Goal: Transaction & Acquisition: Purchase product/service

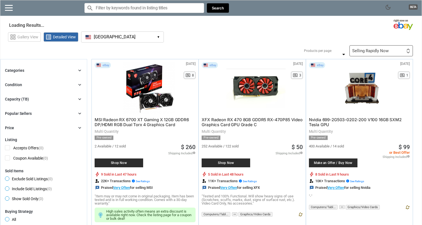
click at [121, 38] on button "[GEOGRAPHIC_DATA] [GEOGRAPHIC_DATA] ▾" at bounding box center [122, 36] width 83 height 11
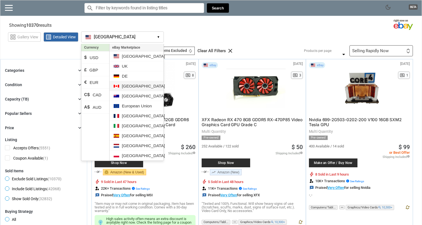
click at [128, 85] on li "[GEOGRAPHIC_DATA]" at bounding box center [136, 86] width 54 height 10
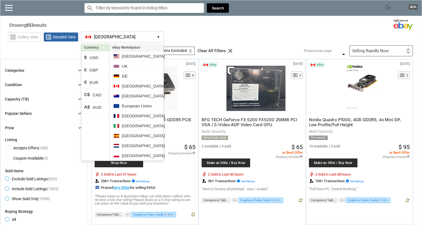
click at [154, 36] on button "[GEOGRAPHIC_DATA] [GEOGRAPHIC_DATA] ▾" at bounding box center [122, 36] width 83 height 11
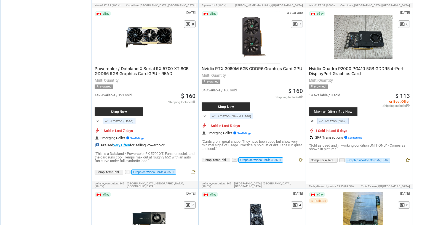
scroll to position [603, 0]
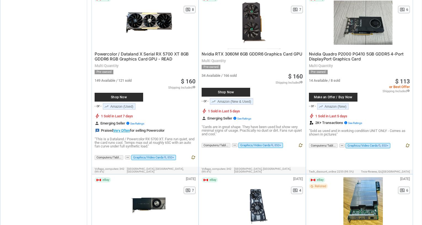
click at [161, 51] on span "Powercolor / Dataland X Serial RX 5700 XT 8GB GDDR6 RGB Graphics Card GPU - READ" at bounding box center [142, 56] width 94 height 10
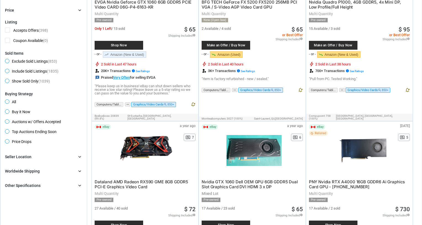
scroll to position [147, 0]
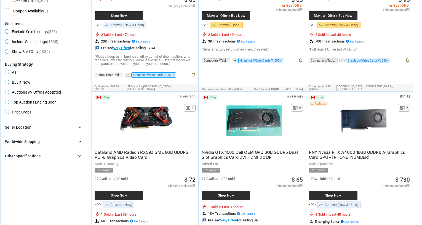
click at [72, 154] on div "Other Specifications chevron_right" at bounding box center [43, 155] width 77 height 7
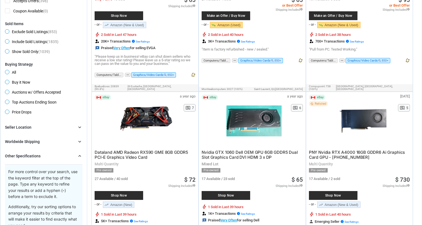
click at [72, 154] on div "Other Specifications chevron_right" at bounding box center [43, 155] width 77 height 7
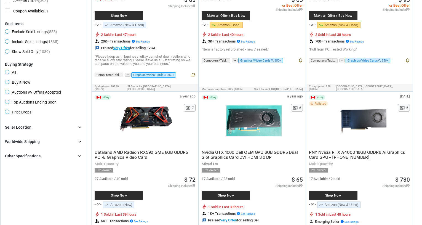
click at [73, 153] on div "Other Specifications chevron_right" at bounding box center [43, 155] width 77 height 7
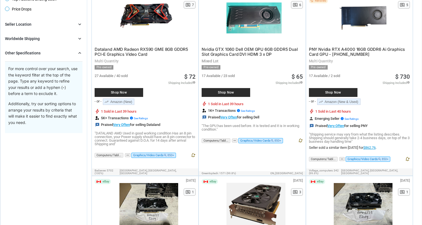
scroll to position [162, 0]
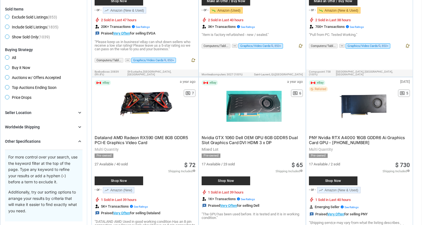
click at [79, 143] on icon "chevron_right" at bounding box center [80, 141] width 6 height 6
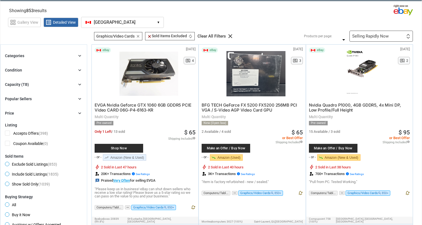
scroll to position [0, 0]
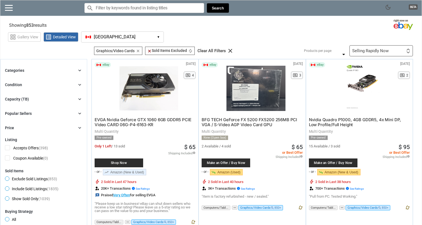
click at [371, 47] on div "Selling Rapidly Now First or Last Chance to Buy Recently Listed Selling Rapidly…" at bounding box center [380, 50] width 63 height 11
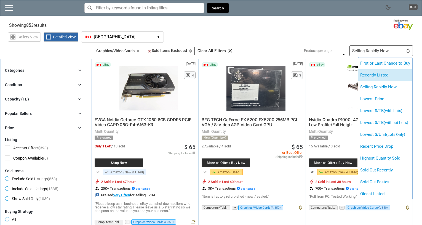
click at [374, 76] on li "Recently Listed" at bounding box center [385, 75] width 54 height 12
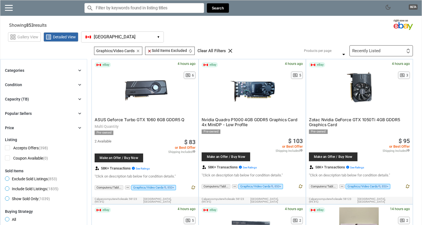
click at [122, 10] on input "Search for models" at bounding box center [144, 8] width 120 height 10
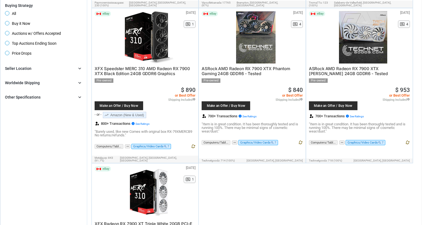
scroll to position [191, 0]
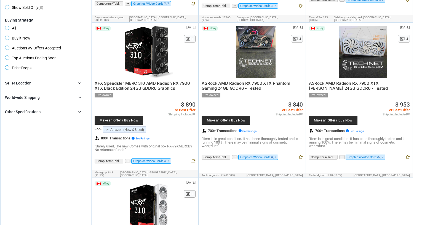
type input "7900 xt"
click at [147, 85] on span "XFX Speedster MERC 310 AMD Radeon RX 7900 XTX Black Edition 24GB GDDR6 Graphics" at bounding box center [142, 86] width 95 height 10
